Goal: Task Accomplishment & Management: Manage account settings

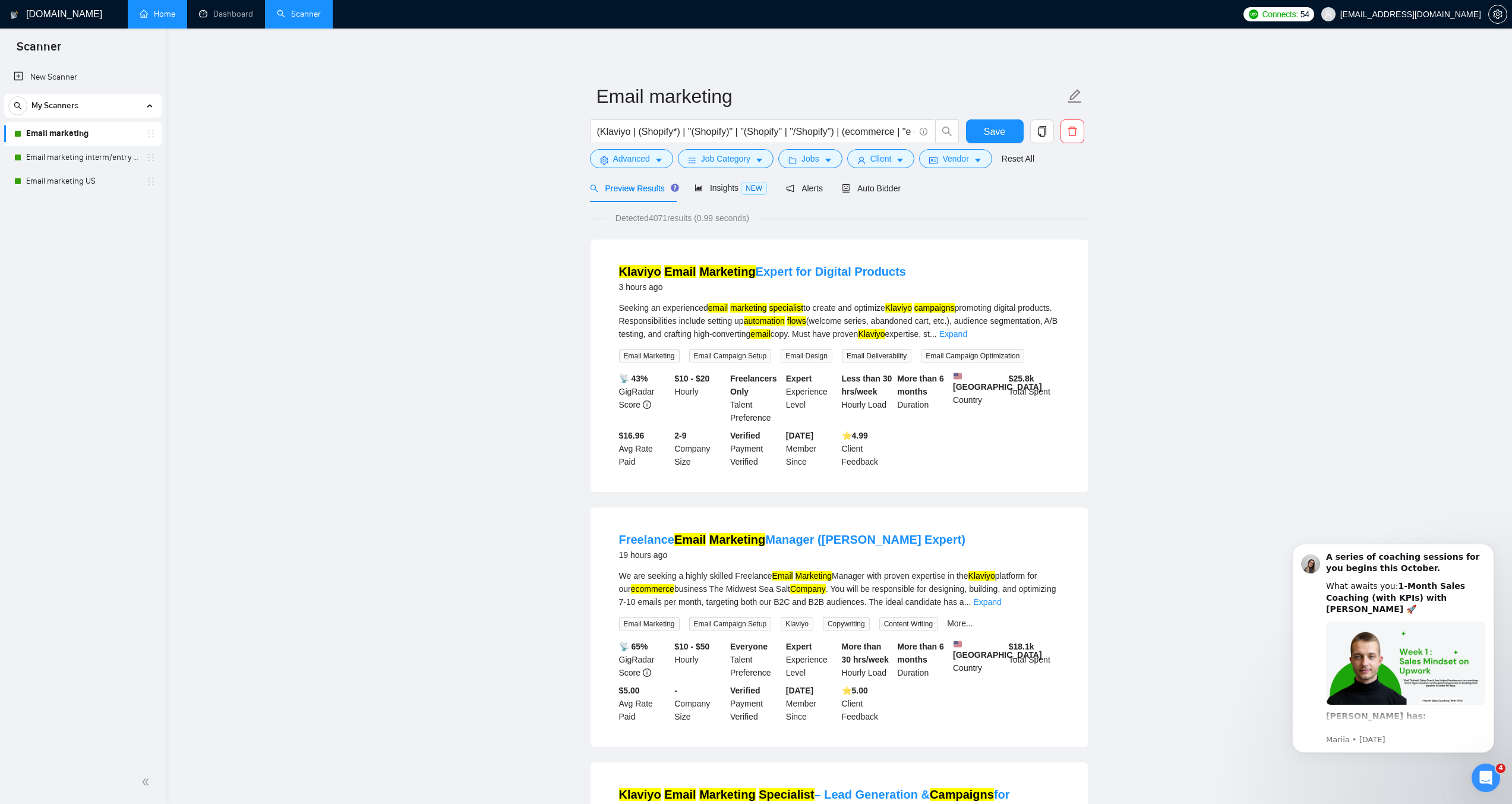
click at [156, 19] on link "Home" at bounding box center [158, 14] width 36 height 10
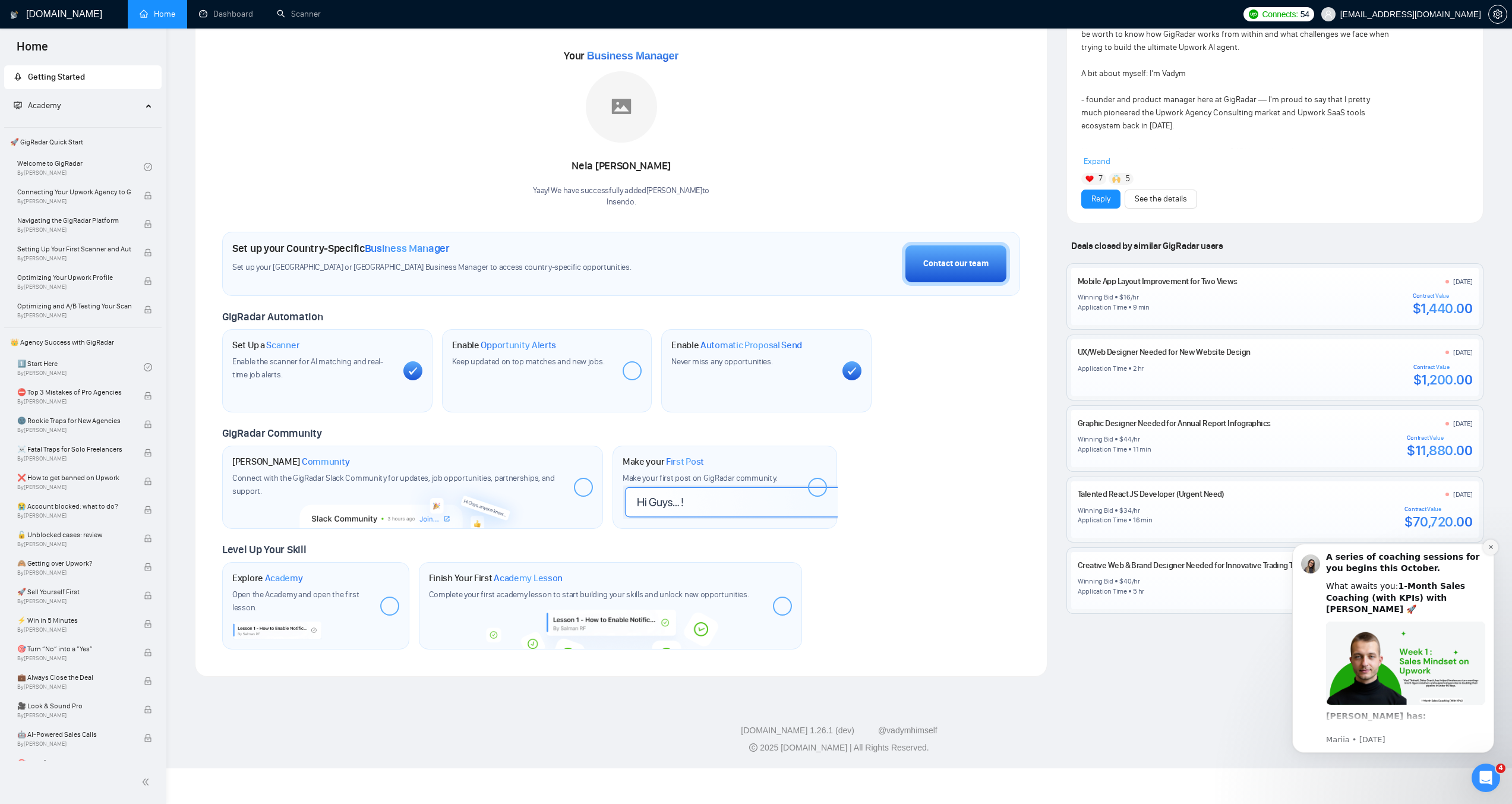
click at [1490, 544] on icon "Dismiss notification" at bounding box center [1491, 547] width 7 height 7
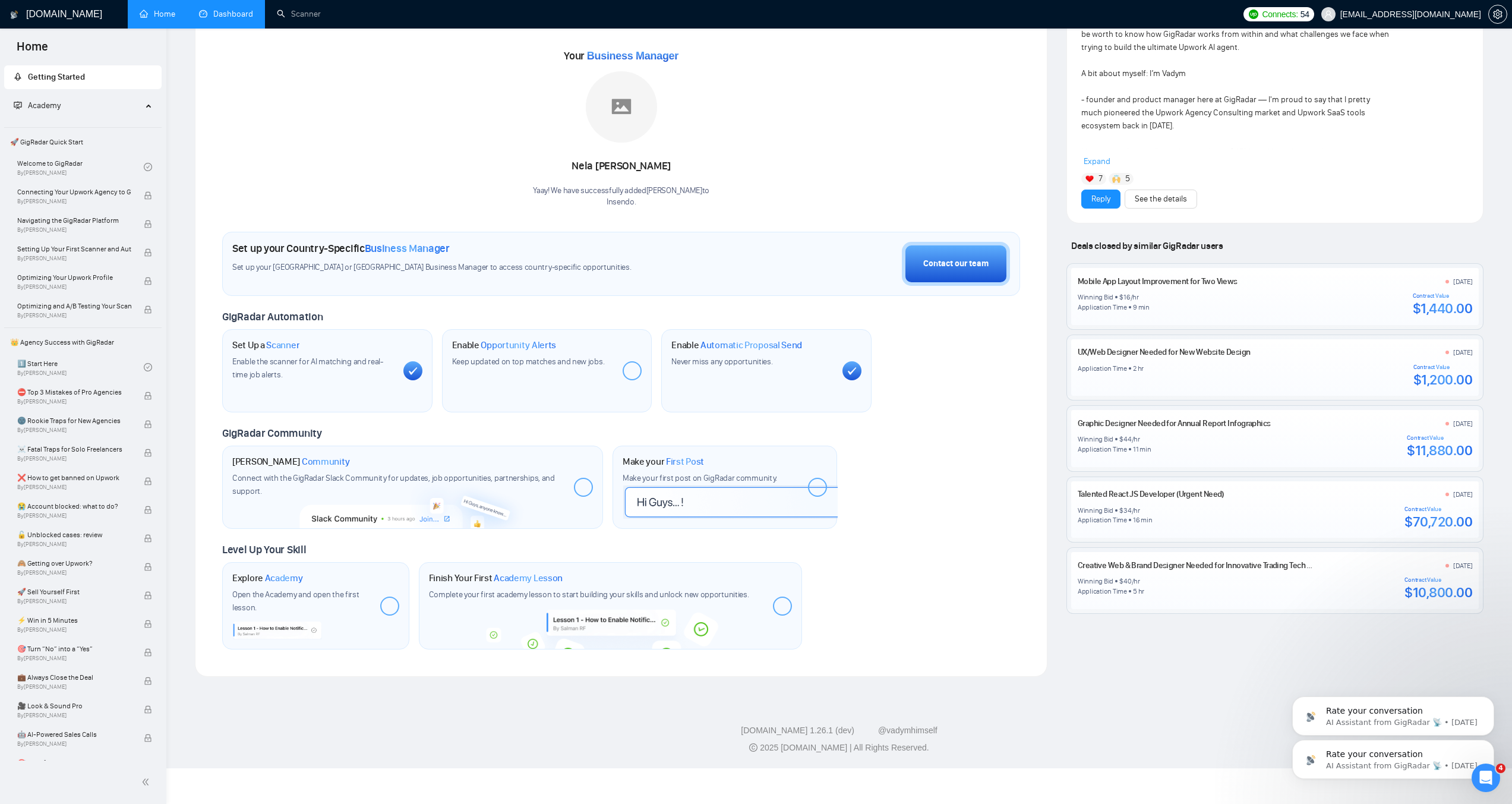
click at [213, 9] on link "Dashboard" at bounding box center [226, 14] width 54 height 10
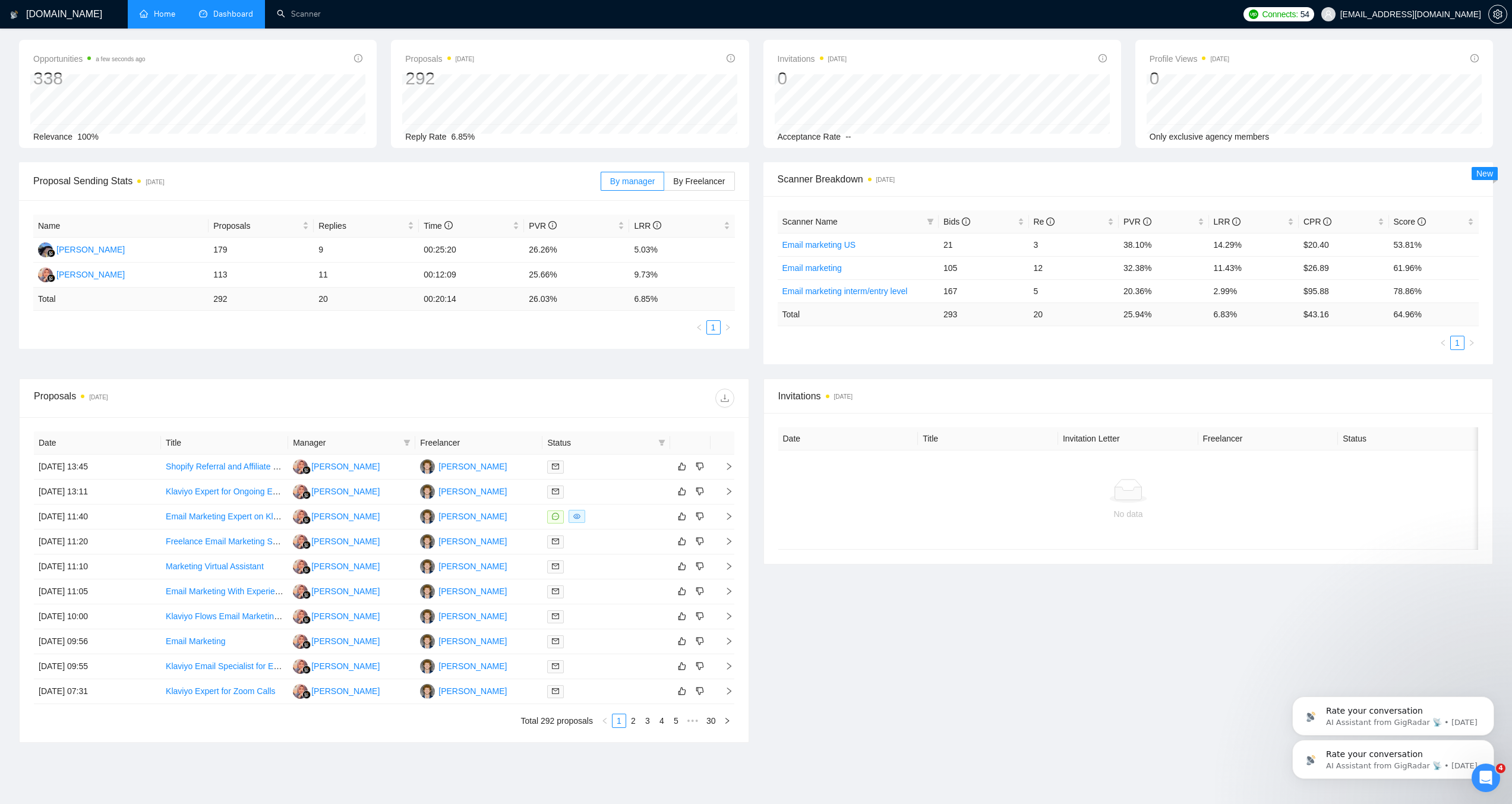
scroll to position [92, 0]
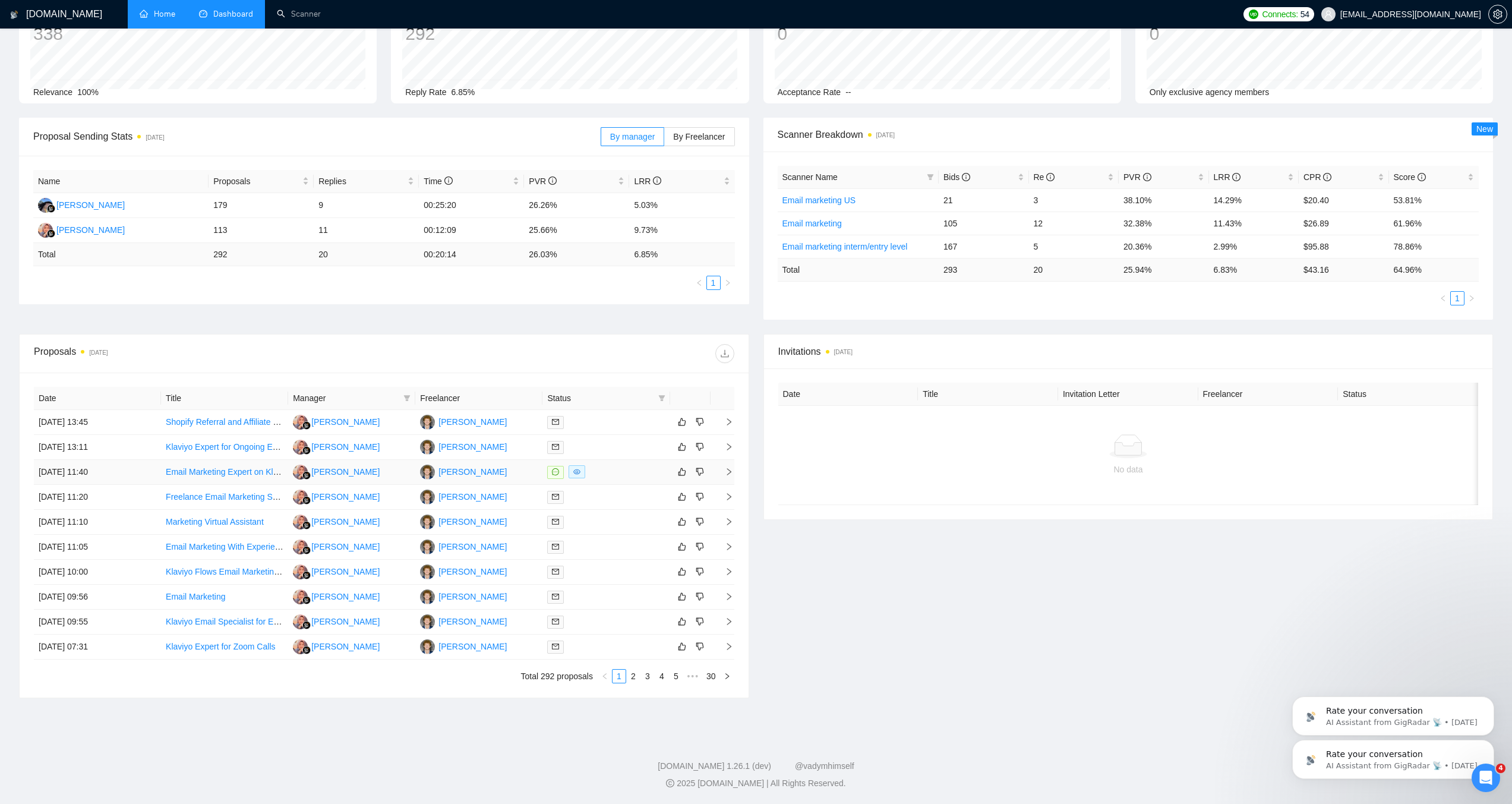
click at [508, 465] on td "[PERSON_NAME]" at bounding box center [479, 472] width 127 height 25
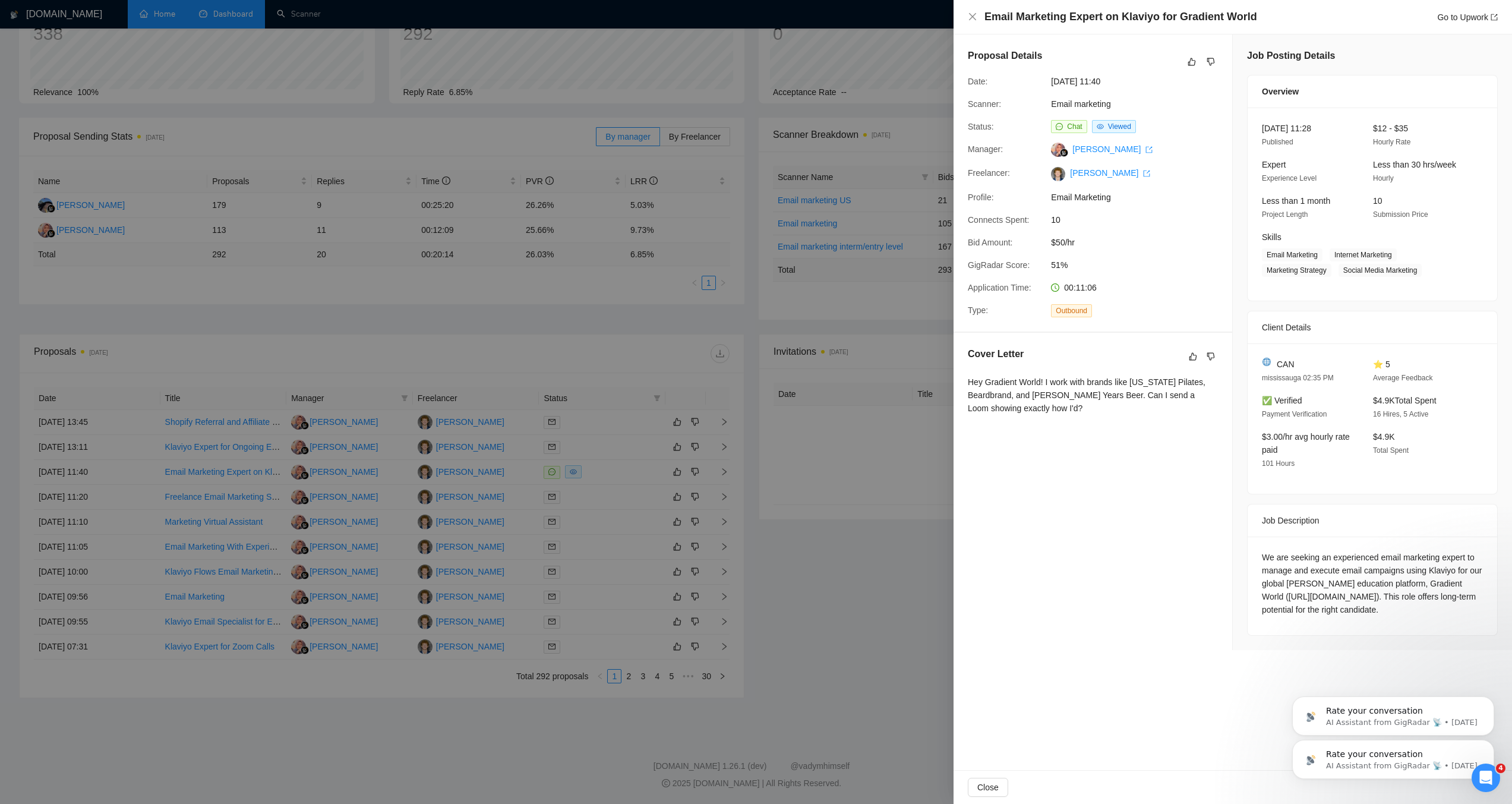
click at [681, 431] on div at bounding box center [756, 402] width 1512 height 804
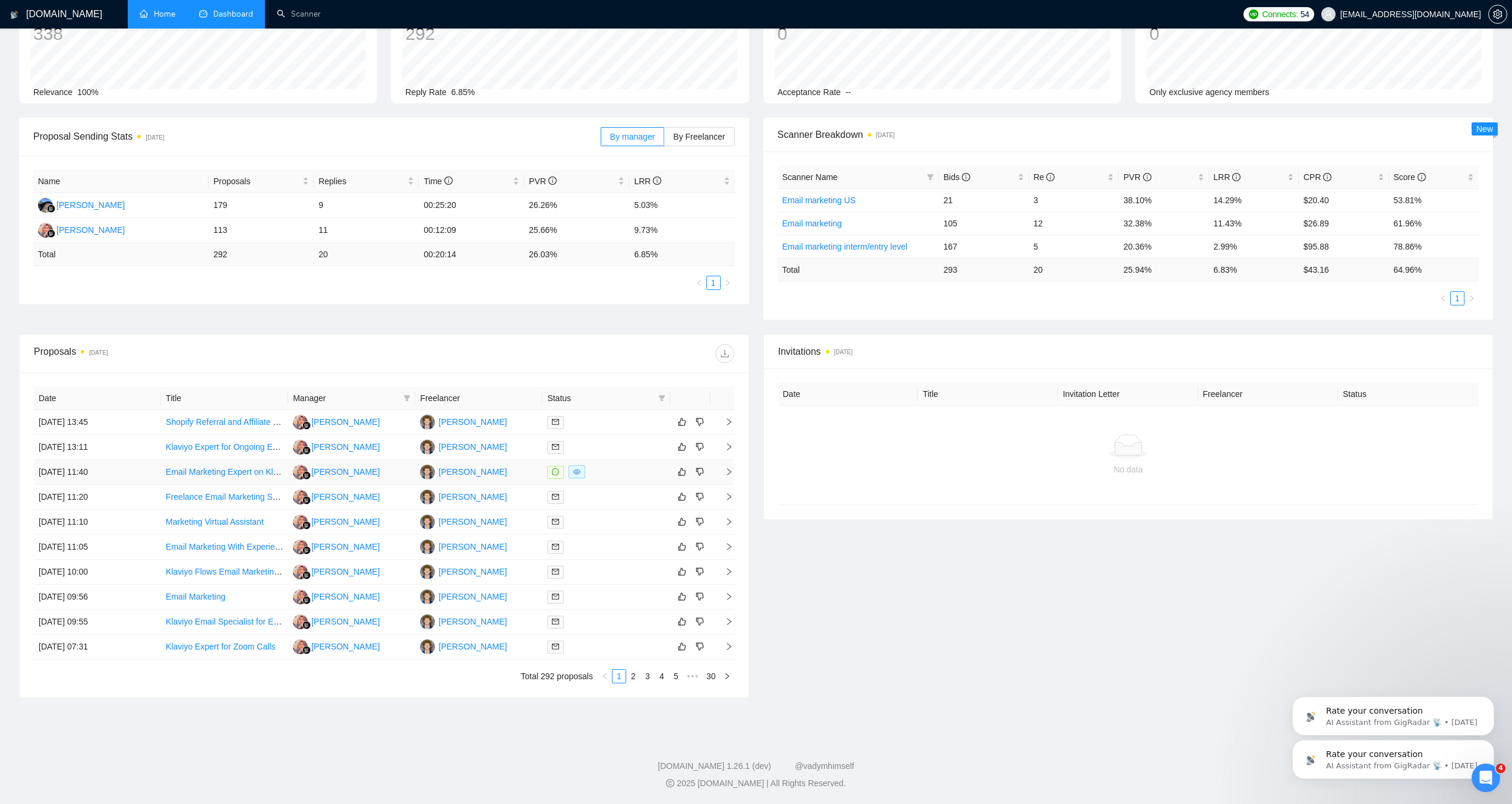
click at [627, 477] on div at bounding box center [606, 472] width 118 height 14
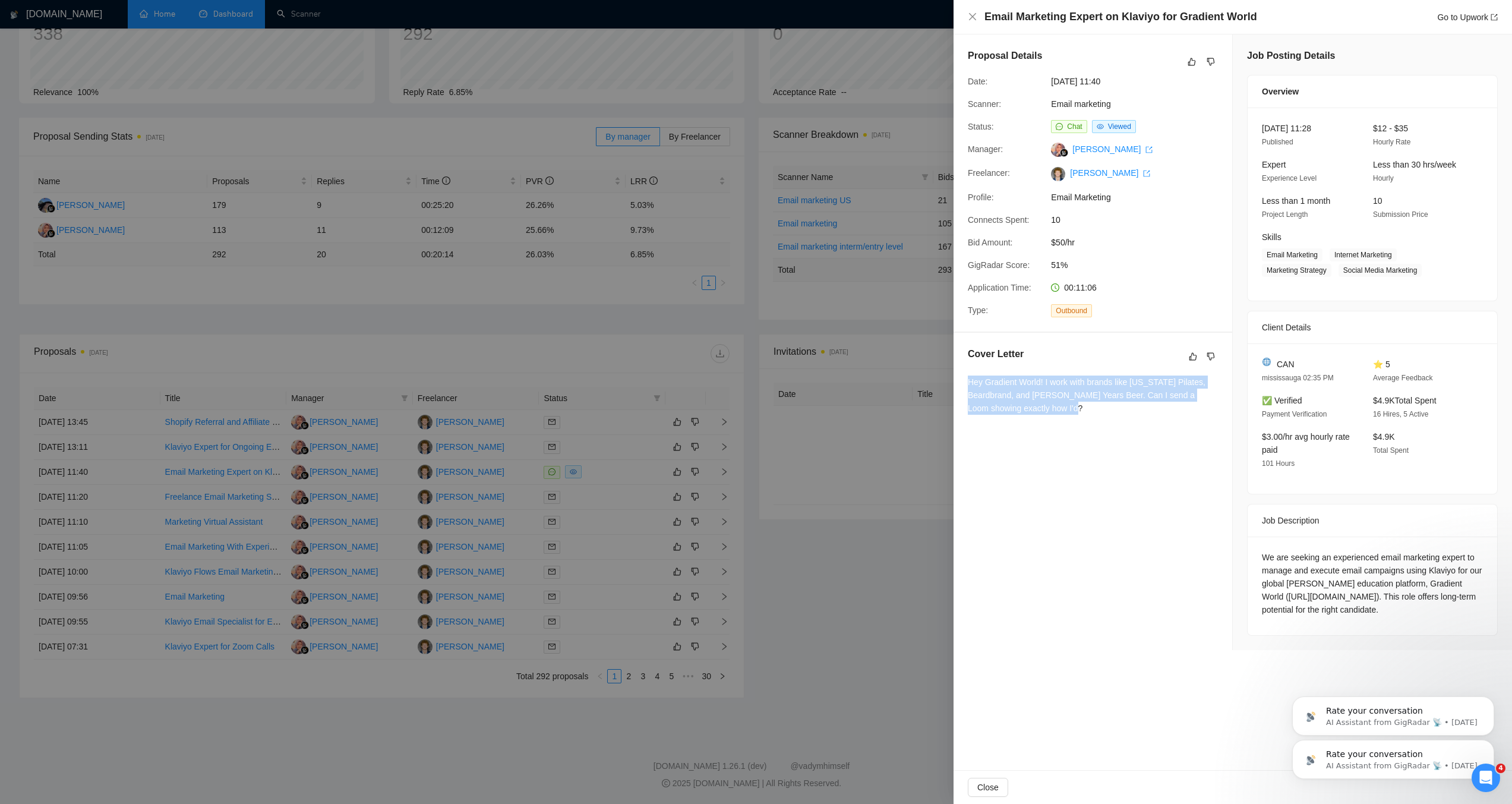
drag, startPoint x: 1078, startPoint y: 413, endPoint x: 977, endPoint y: 383, distance: 105.4
click at [977, 383] on div "Hey Gradient World! I work with brands like [US_STATE] Pilates, Beardbrand, and…" at bounding box center [1093, 395] width 250 height 39
drag, startPoint x: 1085, startPoint y: 410, endPoint x: 1005, endPoint y: 400, distance: 80.6
click at [1053, 407] on div "Hey Gradient World! I work with brands like [US_STATE] Pilates, Beardbrand, and…" at bounding box center [1093, 395] width 250 height 39
drag, startPoint x: 970, startPoint y: 379, endPoint x: 1064, endPoint y: 425, distance: 104.7
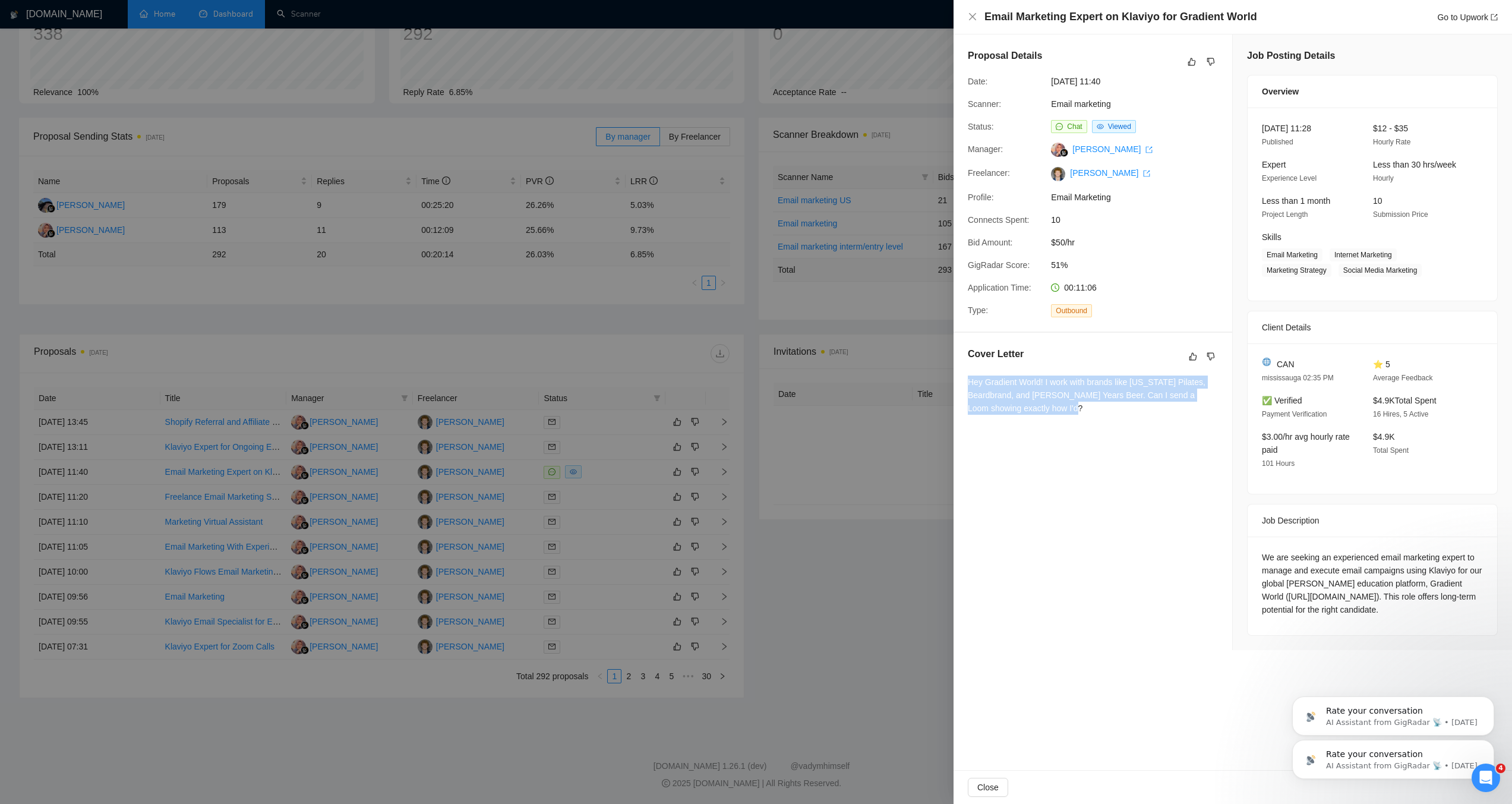
click at [1063, 425] on div "Cover Letter Hey Gradient World! I work with brands like [US_STATE] Pilates, Be…" at bounding box center [1093, 383] width 278 height 101
click at [1066, 424] on div "Cover Letter Hey Gradient World! I work with brands like [US_STATE] Pilates, Be…" at bounding box center [1093, 383] width 278 height 101
click at [509, 350] on div at bounding box center [756, 402] width 1512 height 804
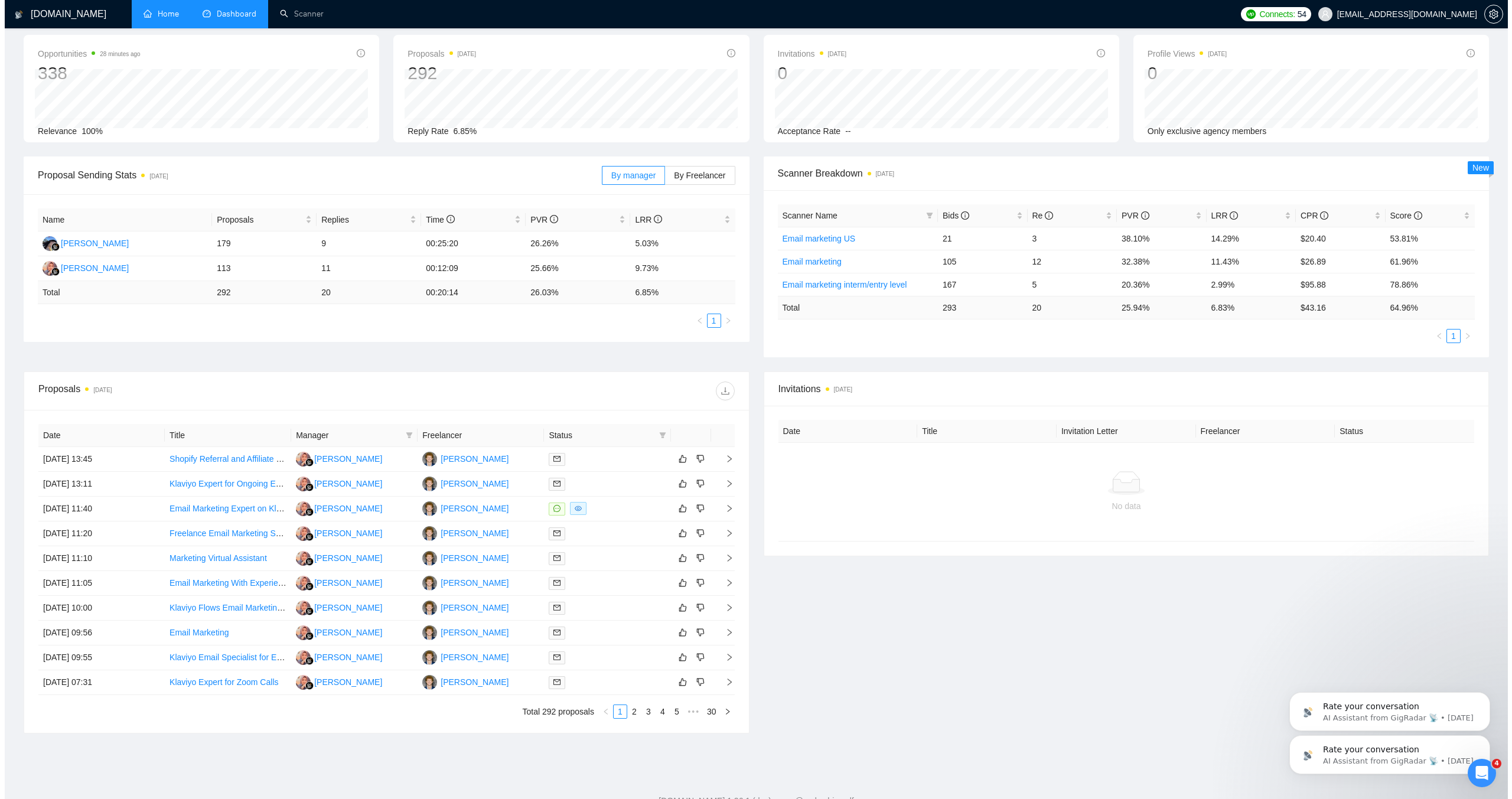
scroll to position [0, 0]
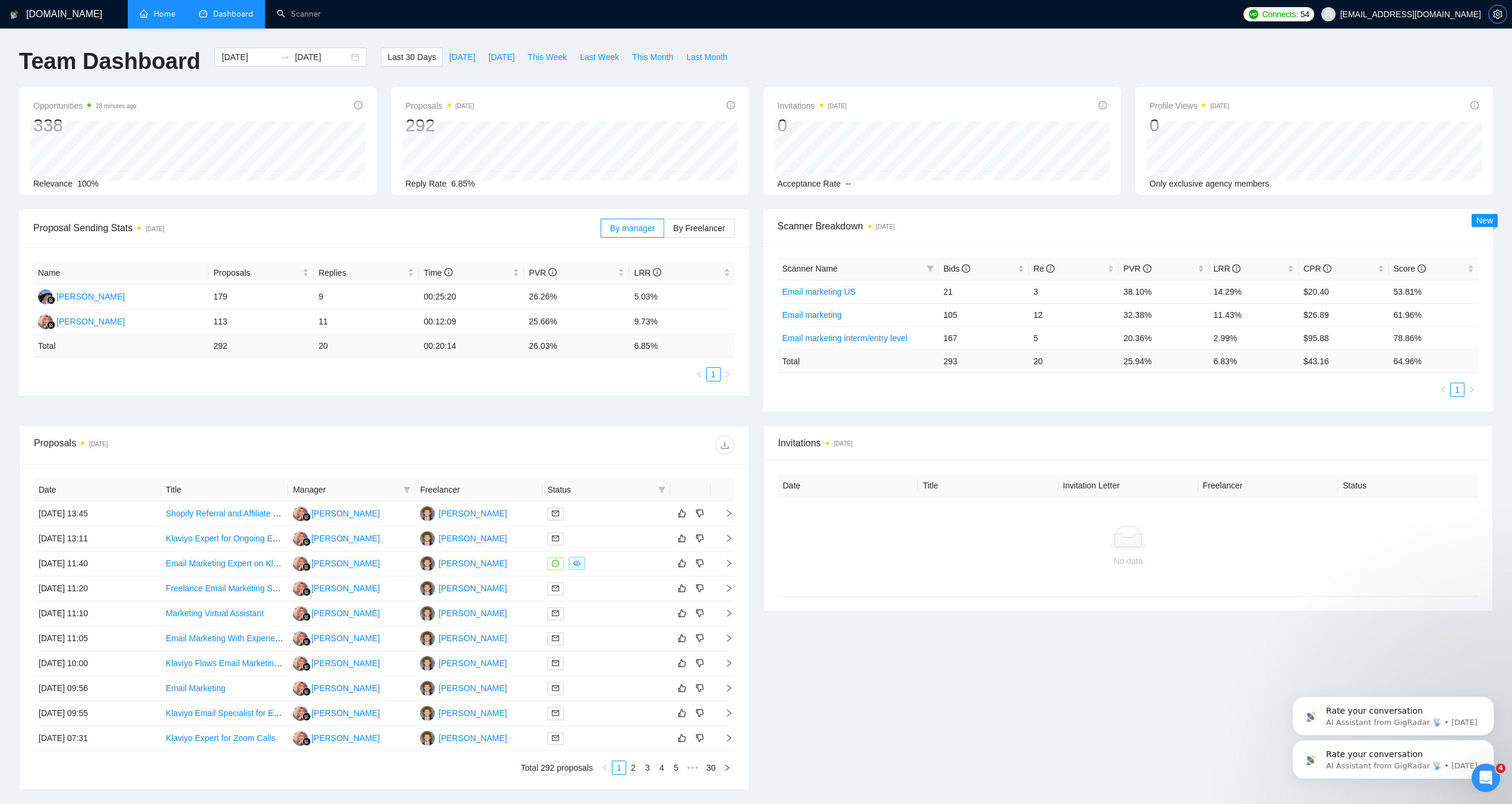
click at [1495, 14] on icon "setting" at bounding box center [1497, 14] width 9 height 9
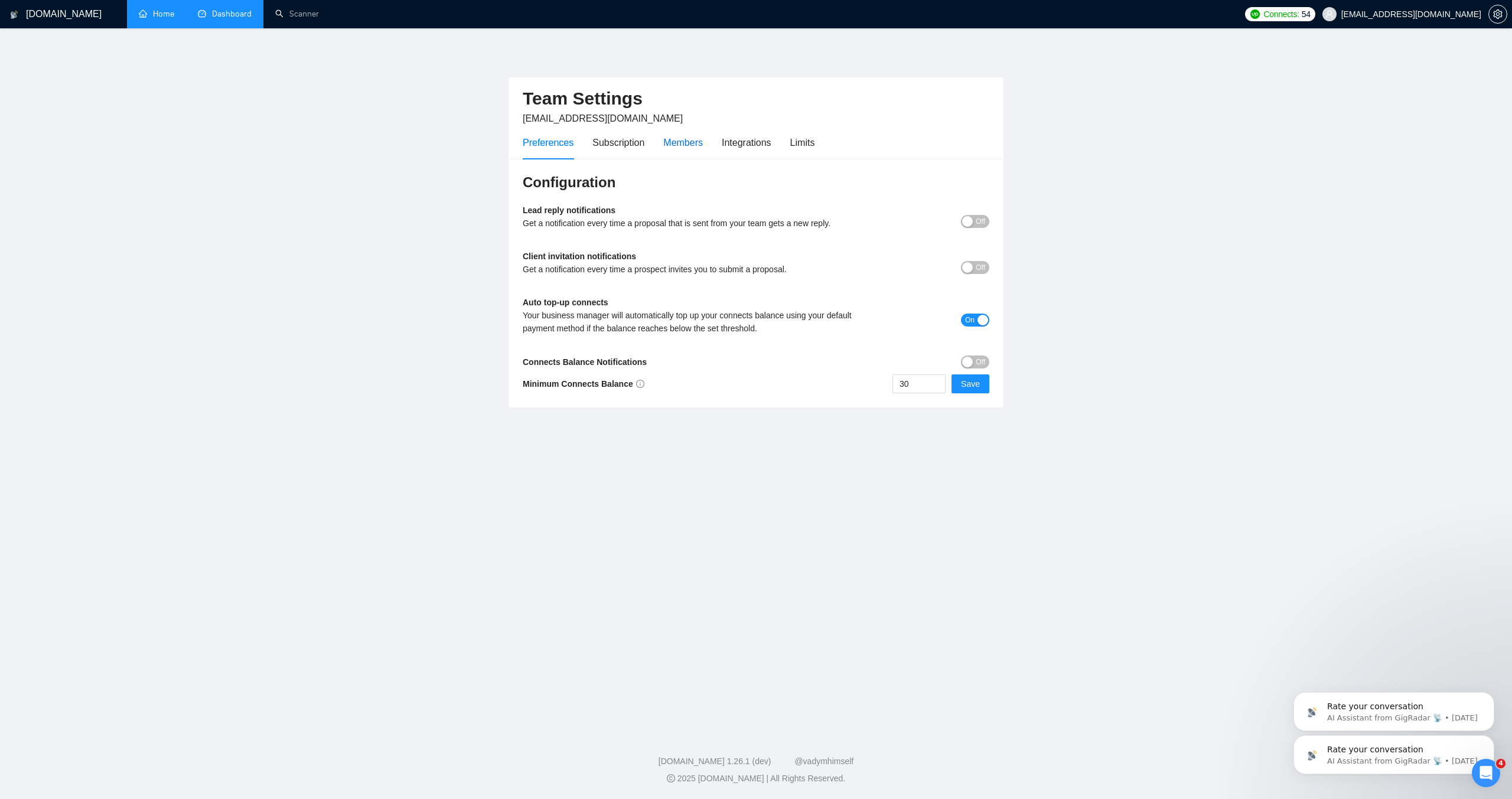
click at [703, 149] on div "Members" at bounding box center [683, 143] width 39 height 15
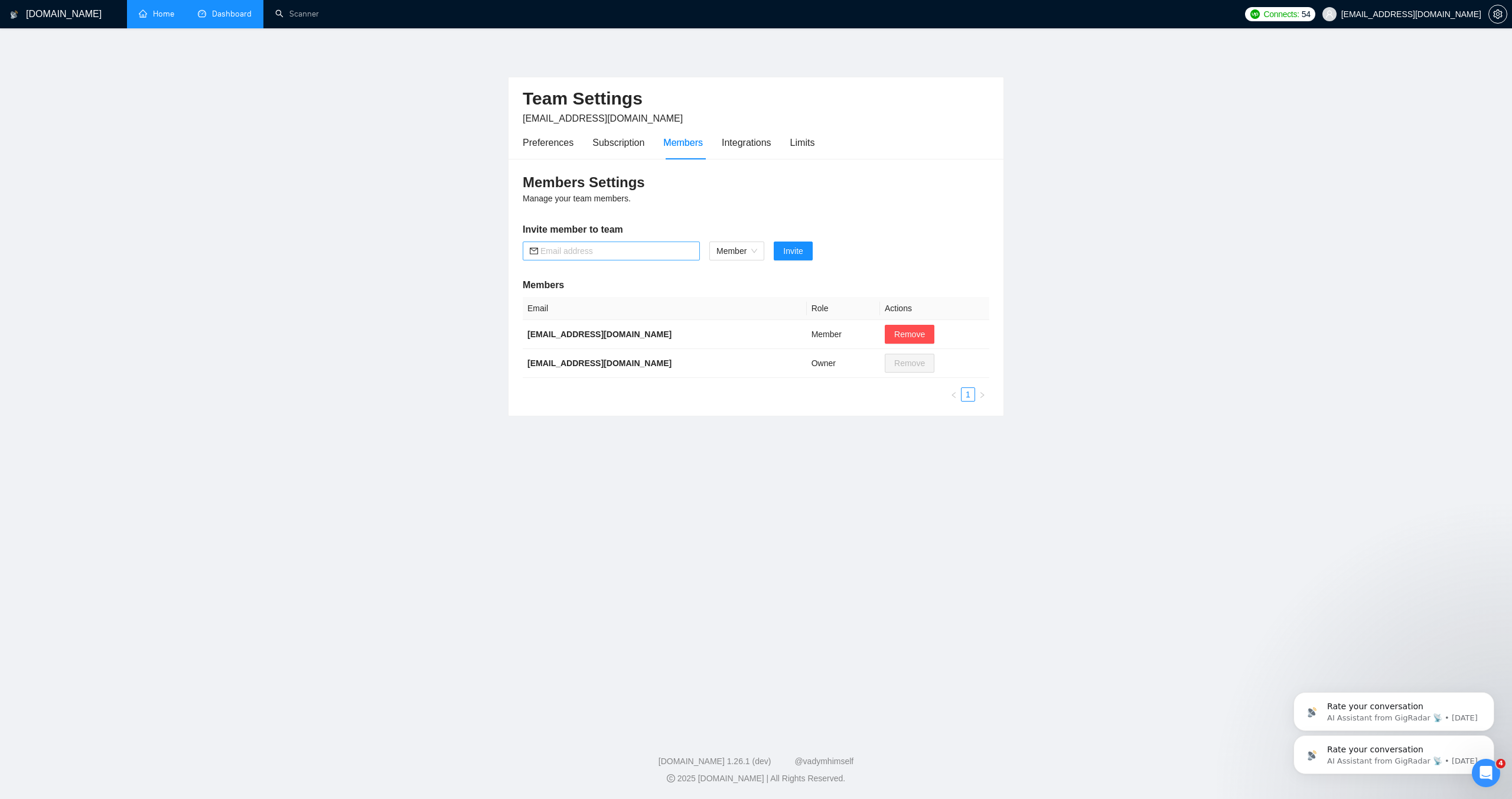
click at [619, 252] on input "text" at bounding box center [617, 251] width 152 height 13
paste input "[EMAIL_ADDRESS][DOMAIN_NAME]"
click at [747, 250] on span "Member" at bounding box center [737, 251] width 41 height 18
type input "[EMAIL_ADDRESS][DOMAIN_NAME]"
click at [753, 201] on div "Members Settings Manage your team members. Invite member to team [EMAIL_ADDRESS…" at bounding box center [756, 287] width 495 height 257
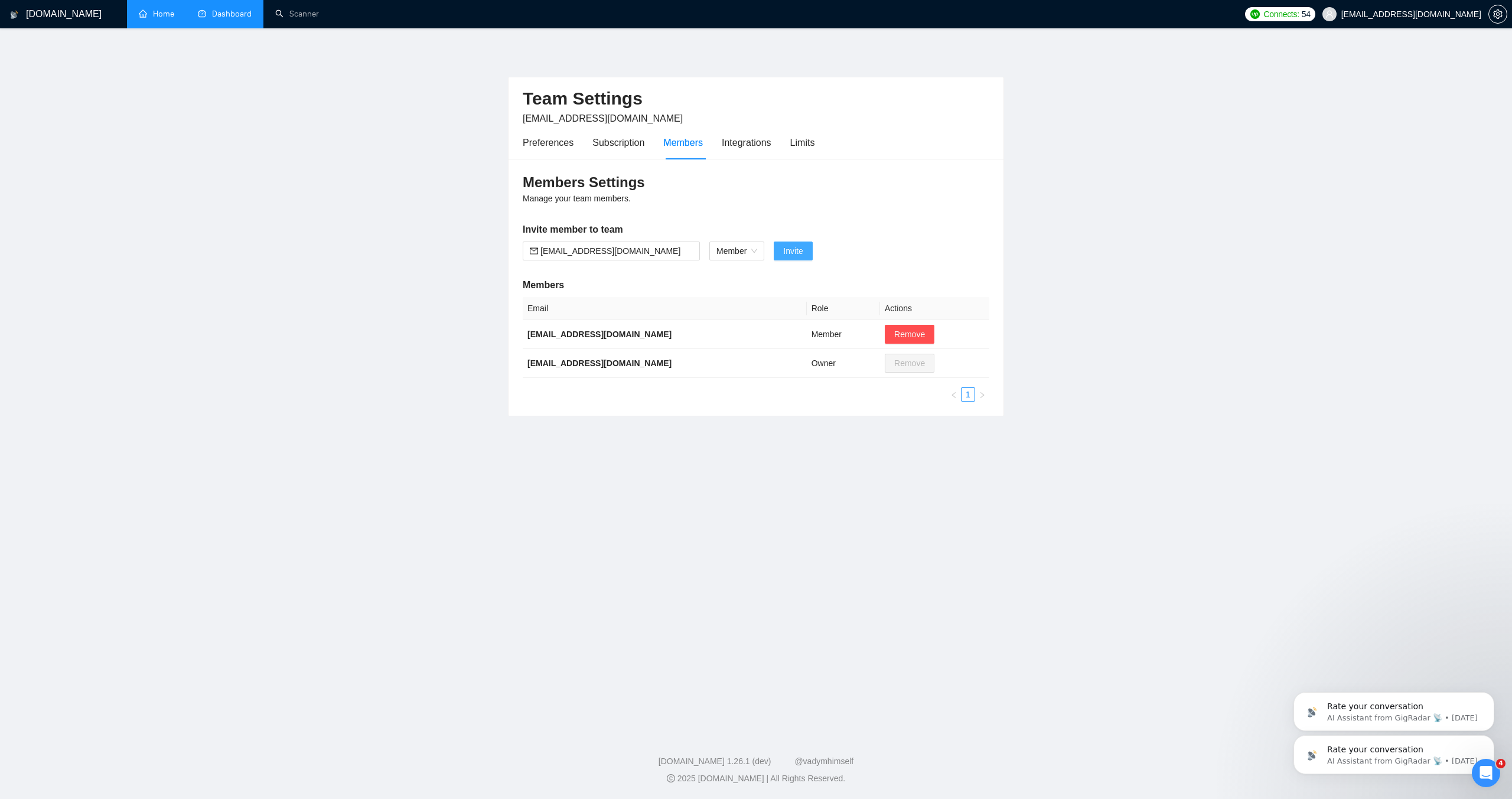
click at [791, 252] on span "Invite" at bounding box center [793, 251] width 20 height 13
